Goal: Transaction & Acquisition: Download file/media

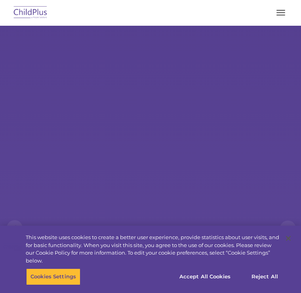
select select "MEDIUM"
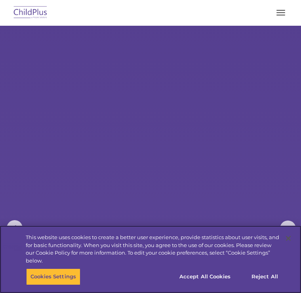
click at [218, 276] on button "Accept All Cookies" at bounding box center [205, 277] width 60 height 17
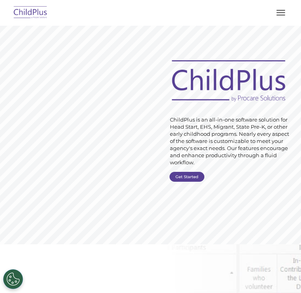
click at [184, 172] on link "Get Started" at bounding box center [187, 177] width 35 height 10
click at [183, 179] on link "Get Started" at bounding box center [187, 177] width 35 height 10
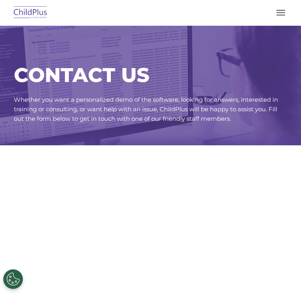
select select "MEDIUM"
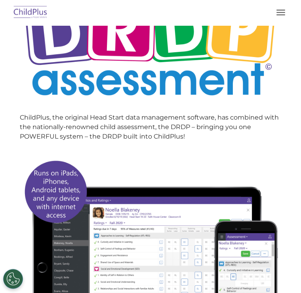
scroll to position [249, 0]
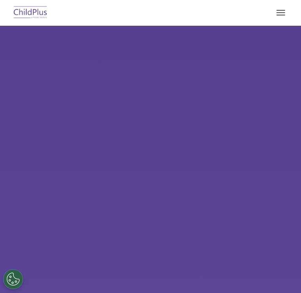
select select "MEDIUM"
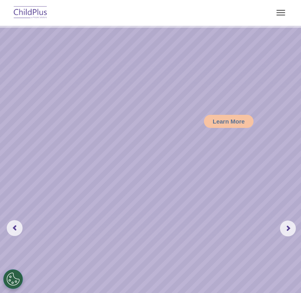
click at [286, 17] on button "button" at bounding box center [281, 12] width 17 height 13
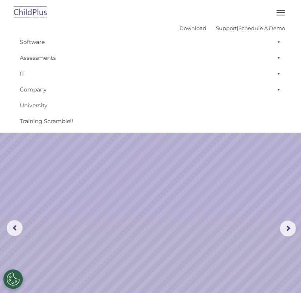
click at [37, 41] on link "Software" at bounding box center [150, 42] width 269 height 16
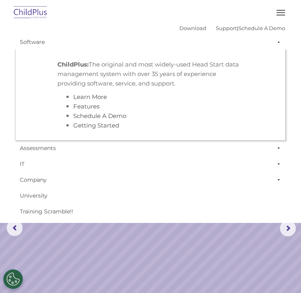
click at [31, 42] on link "Software" at bounding box center [150, 42] width 269 height 16
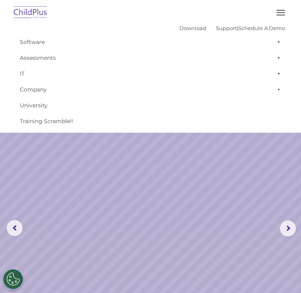
click at [190, 29] on link "Download" at bounding box center [192, 28] width 27 height 6
